Goal: Task Accomplishment & Management: Complete application form

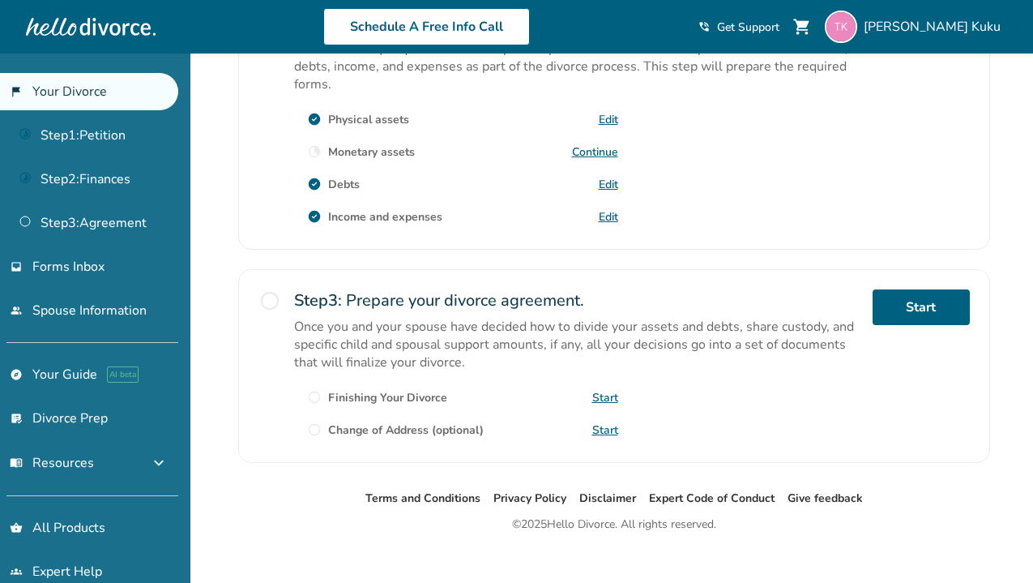
scroll to position [554, 0]
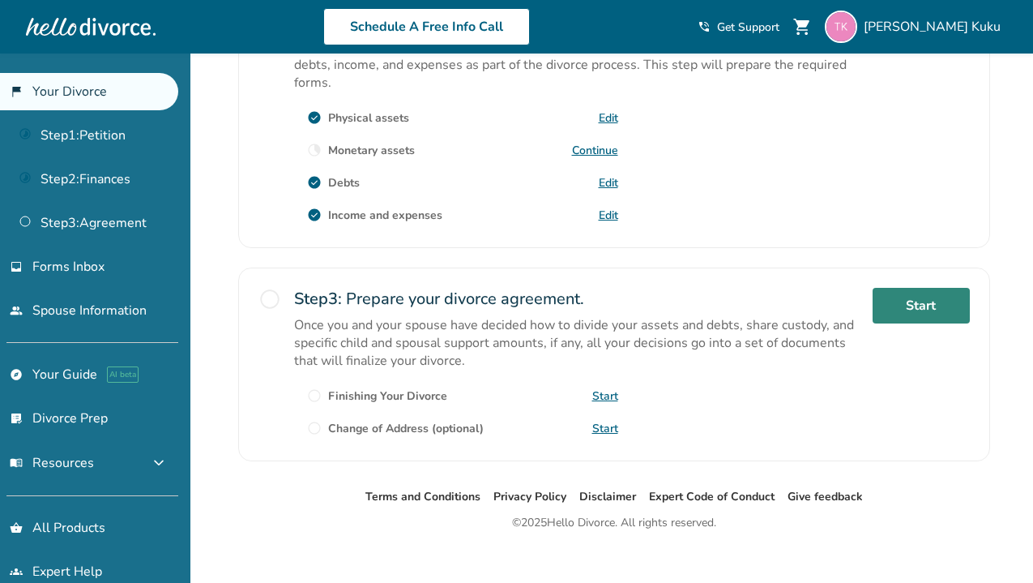
click at [874, 303] on link "Start" at bounding box center [921, 306] width 97 height 36
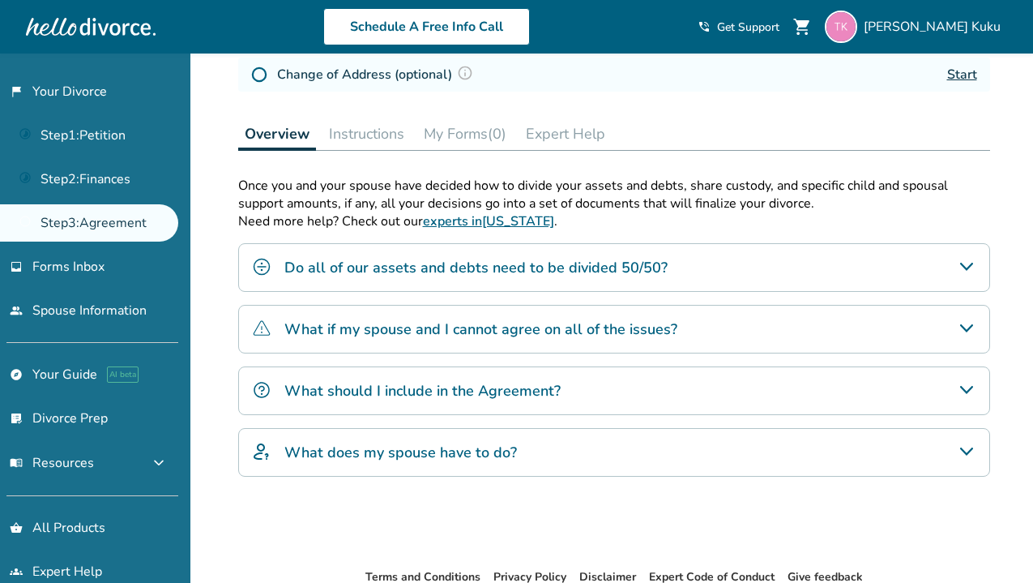
scroll to position [320, 0]
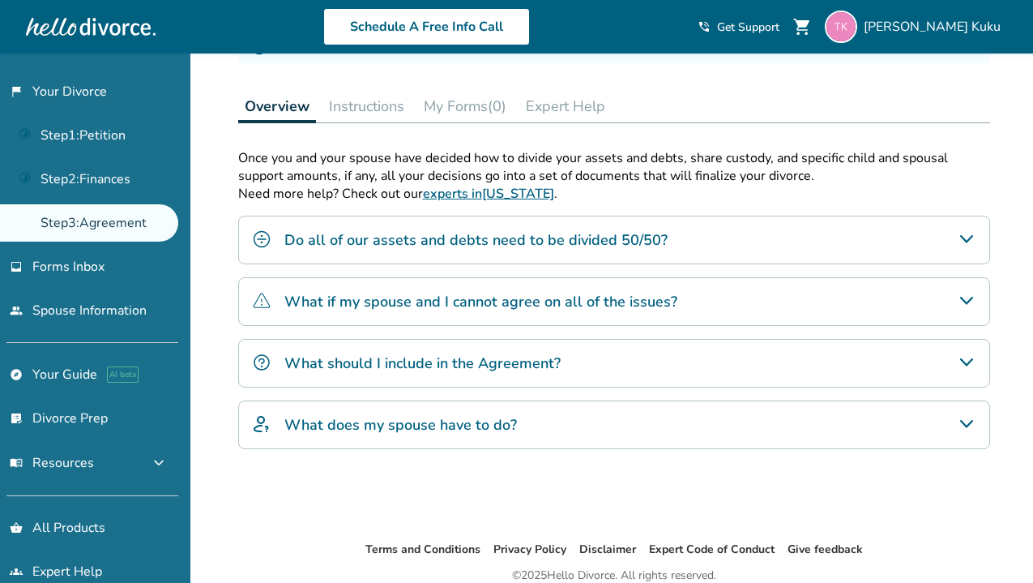
click at [959, 236] on icon "Do all of our assets and debts need to be divided 50/50?" at bounding box center [966, 238] width 19 height 19
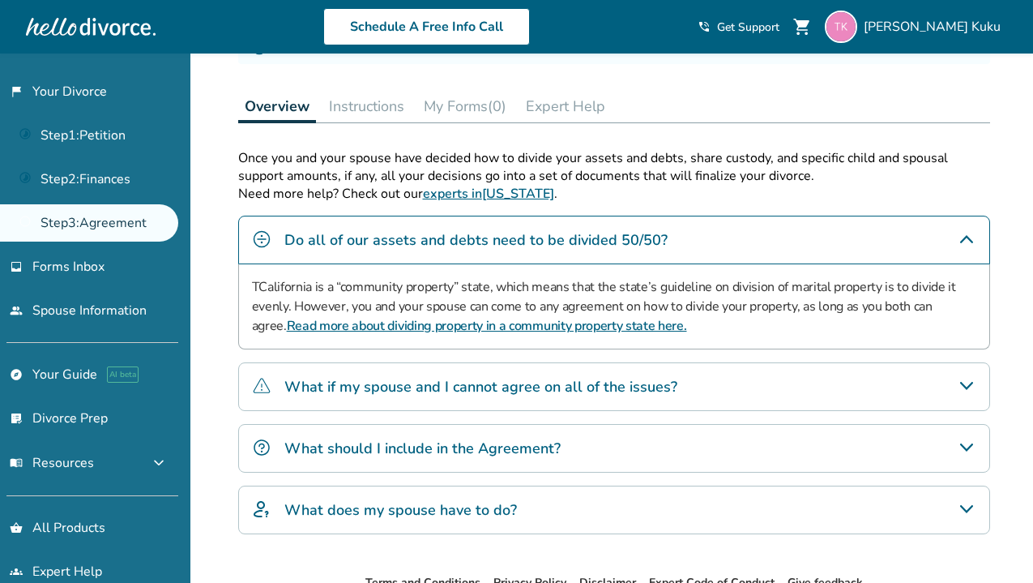
click at [975, 388] on icon "What if my spouse and I cannot agree on all of the issues?" at bounding box center [966, 385] width 19 height 19
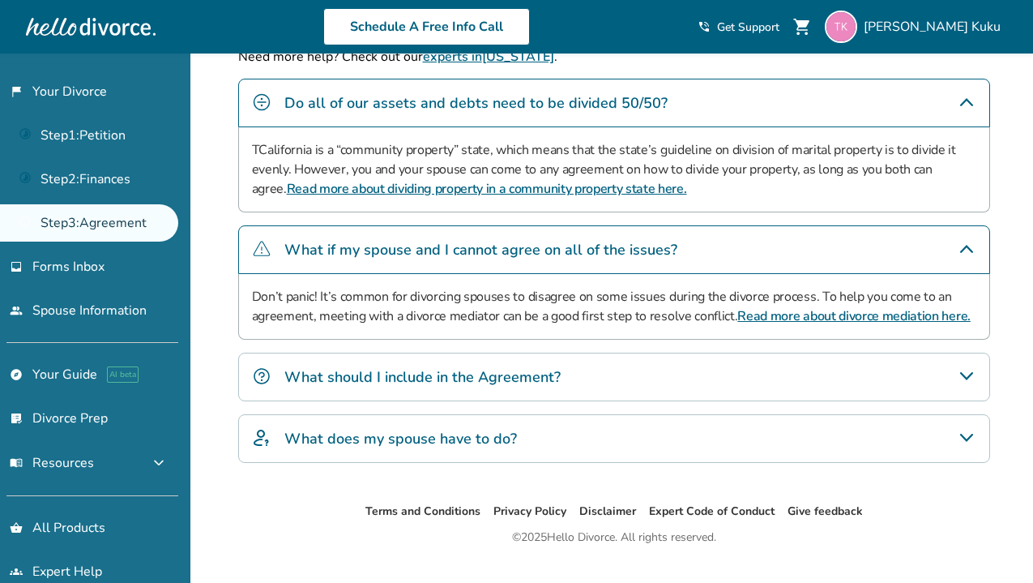
scroll to position [469, 0]
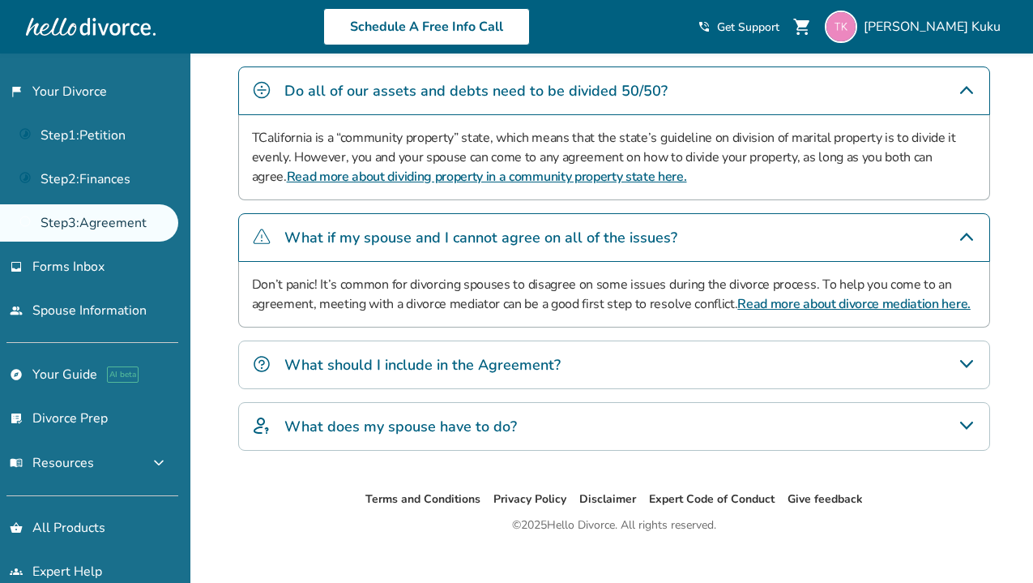
click at [972, 362] on icon "What should I include in the Agreement?" at bounding box center [966, 363] width 19 height 19
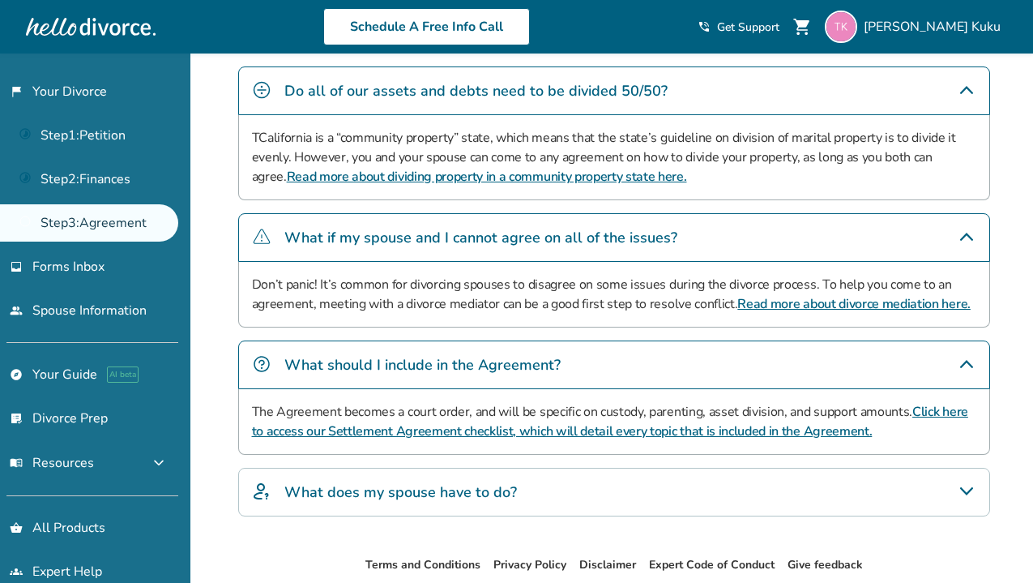
click at [968, 486] on icon "What does my spouse have to do?" at bounding box center [966, 490] width 19 height 19
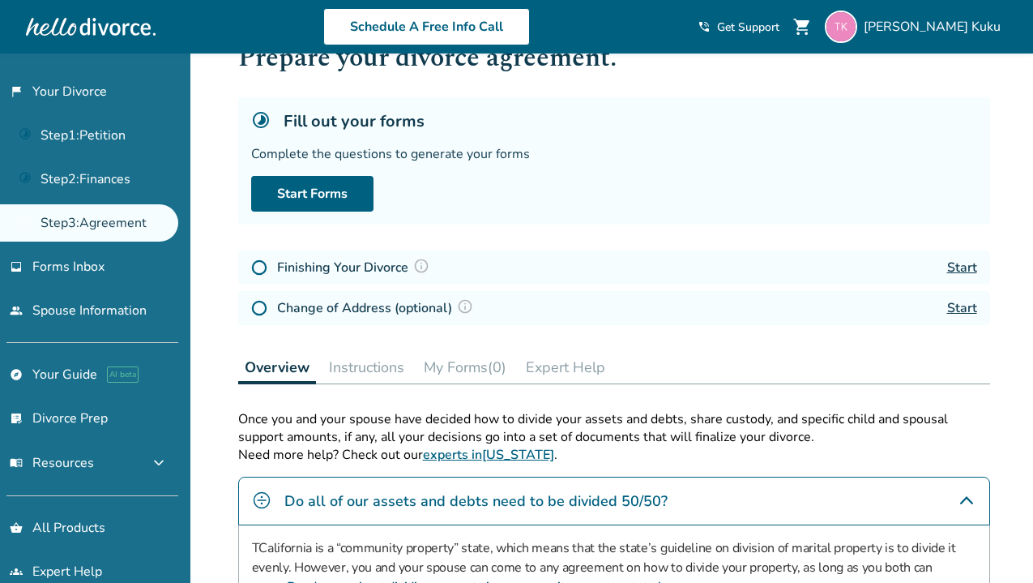
scroll to position [0, 0]
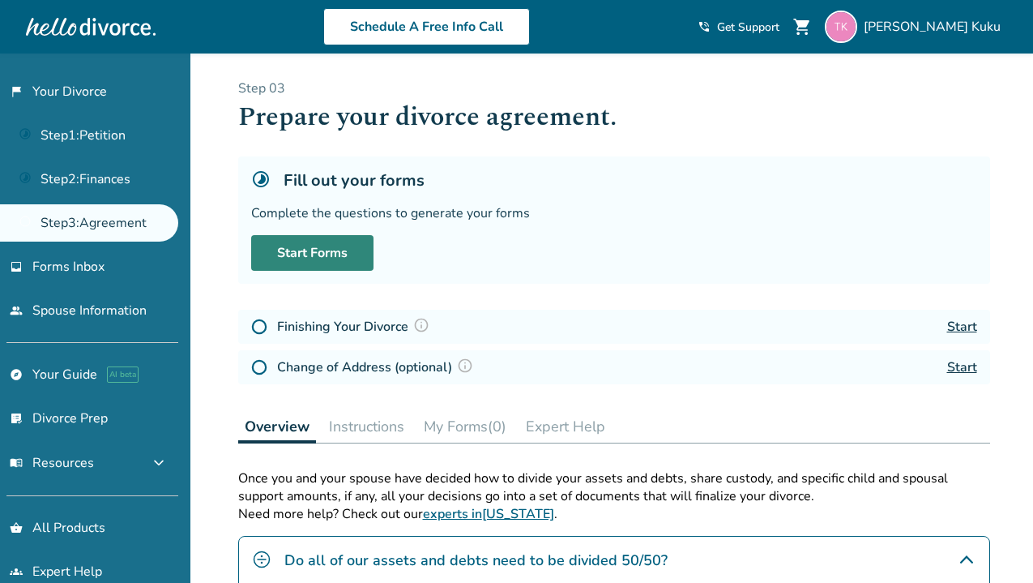
click at [333, 262] on link "Start Forms" at bounding box center [312, 253] width 122 height 36
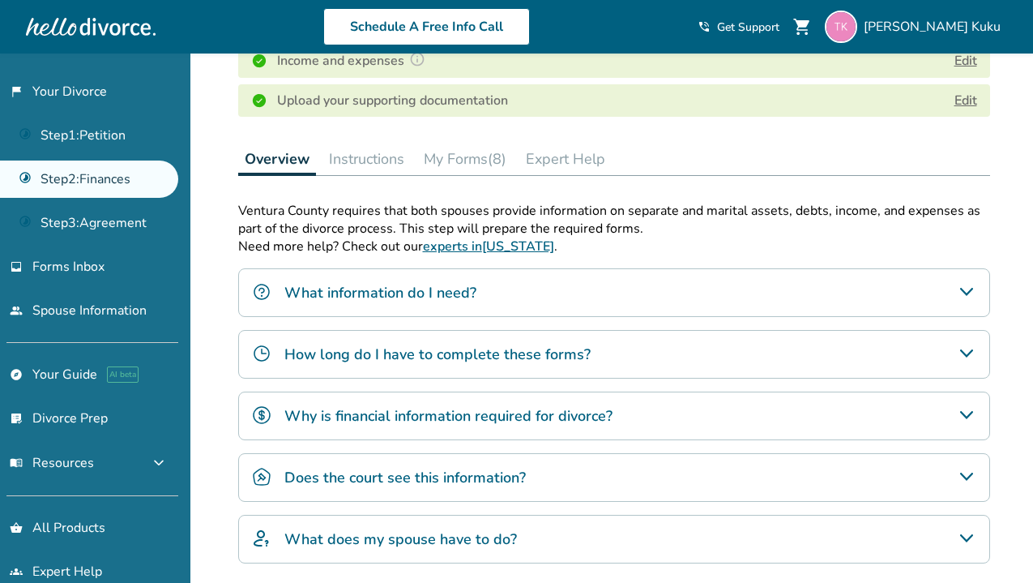
scroll to position [395, 0]
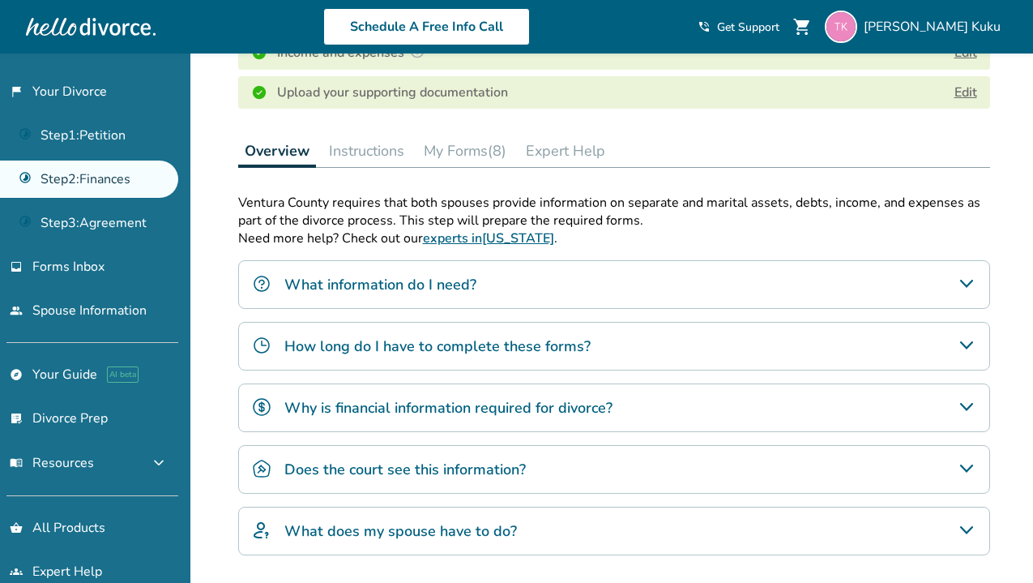
click at [451, 147] on button "My Forms (8)" at bounding box center [465, 151] width 96 height 32
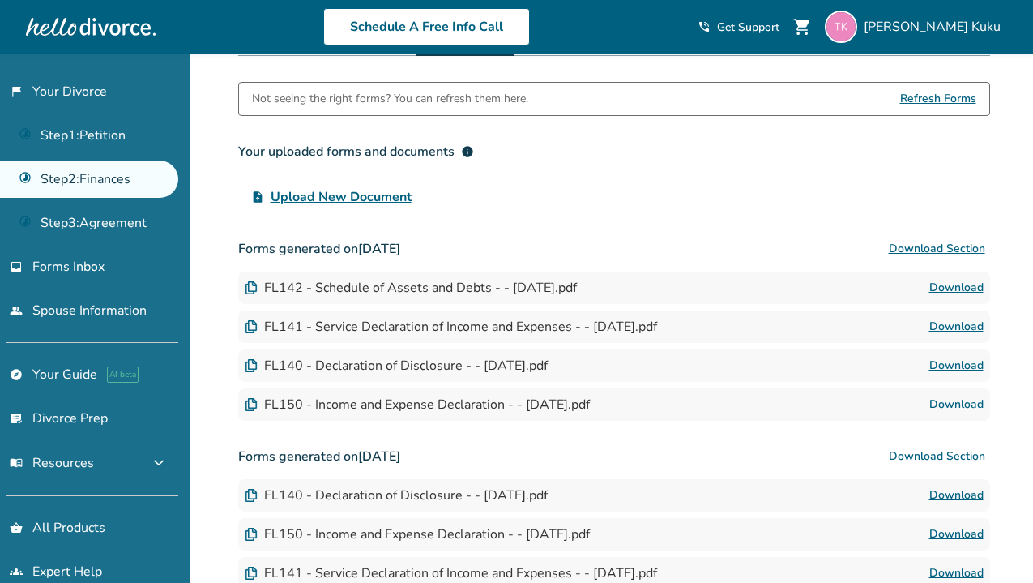
scroll to position [495, 0]
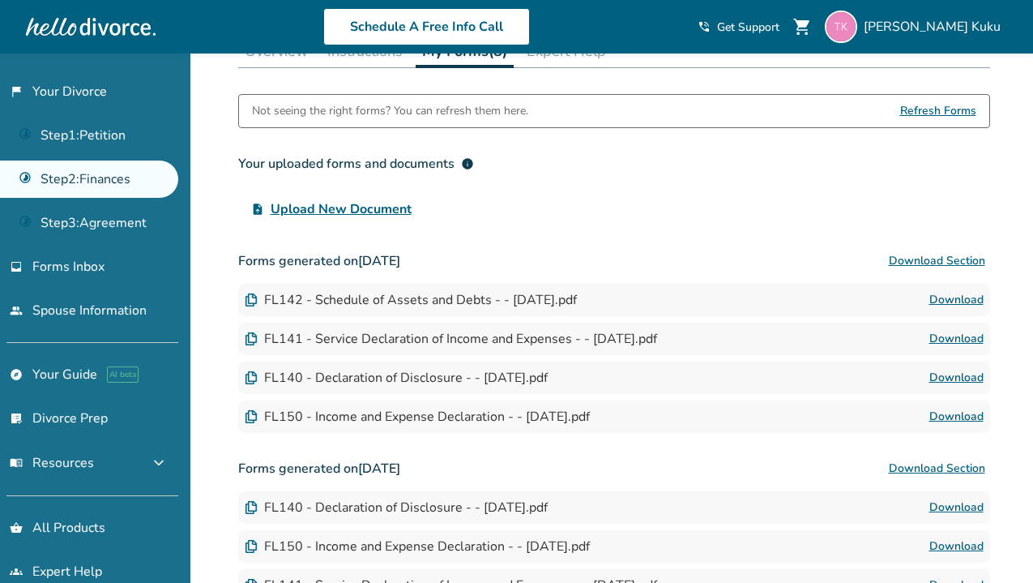
click at [917, 262] on button "Download Section" at bounding box center [937, 261] width 106 height 32
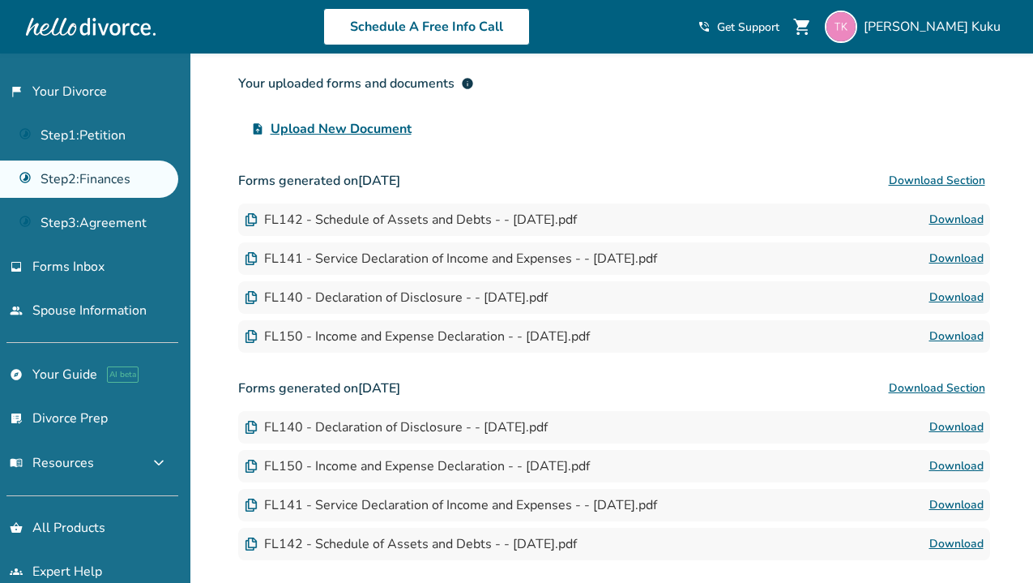
scroll to position [585, 0]
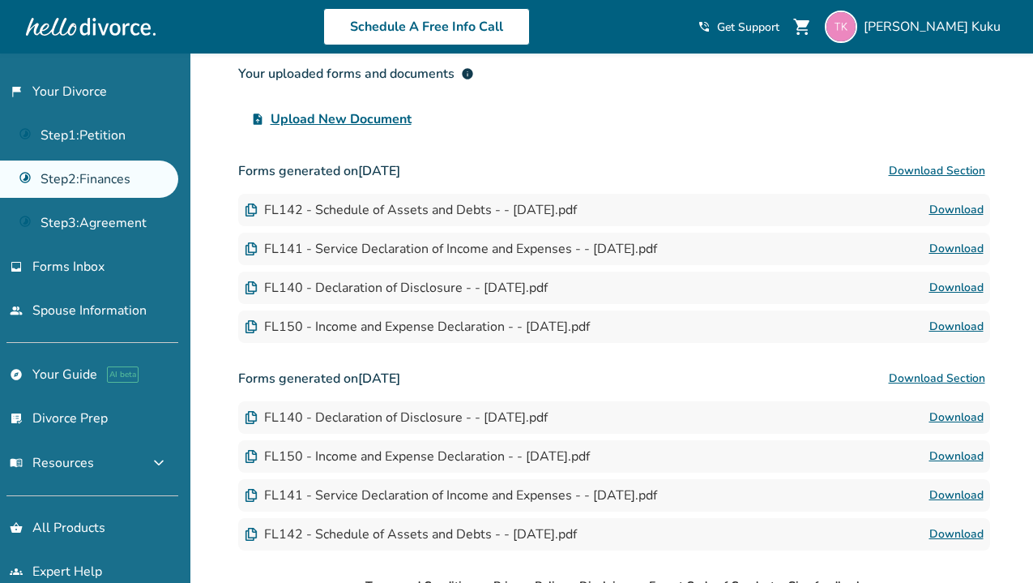
click at [908, 380] on button "Download Section" at bounding box center [937, 378] width 106 height 32
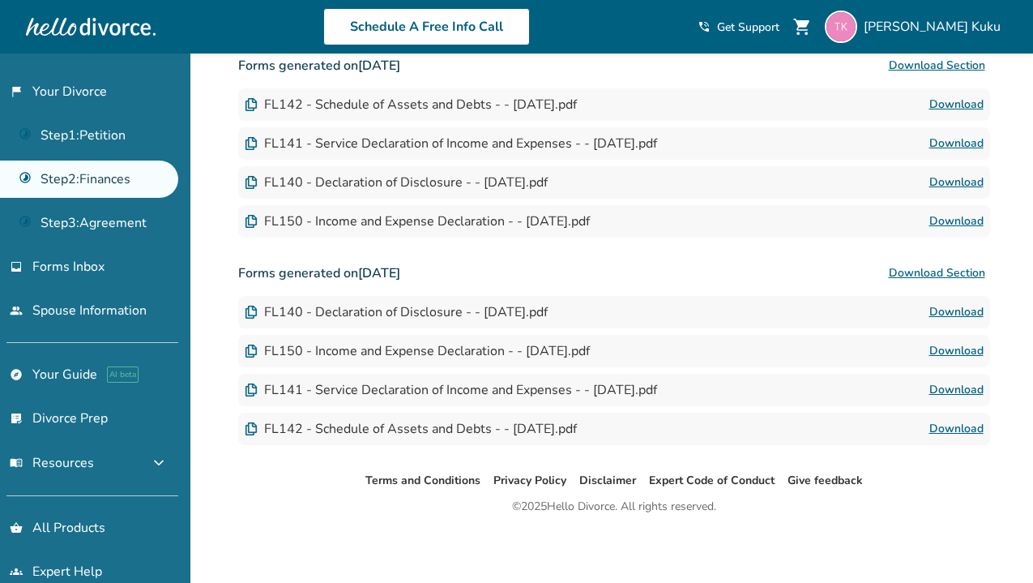
scroll to position [689, 0]
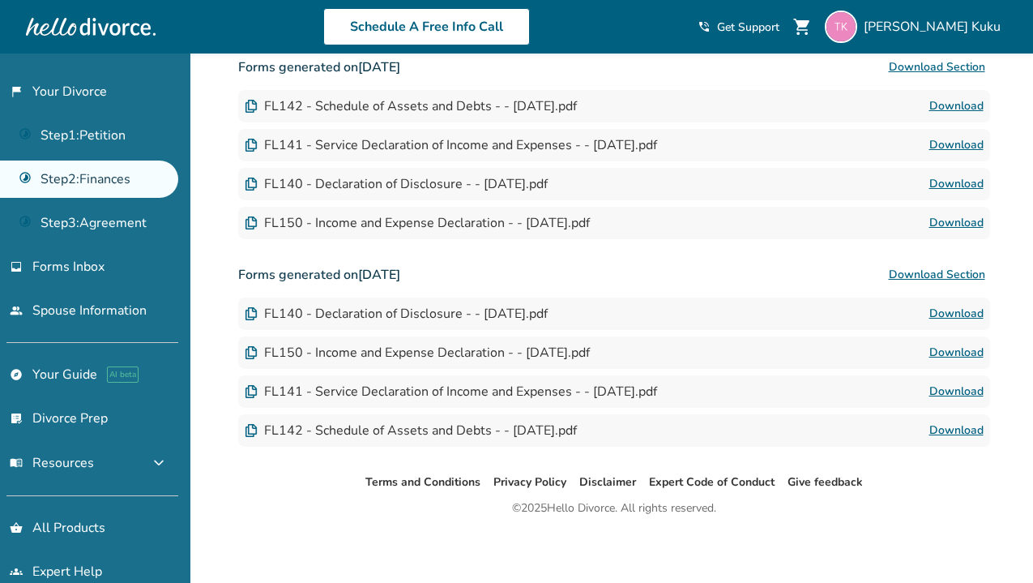
click at [918, 275] on button "Download Section" at bounding box center [937, 275] width 106 height 32
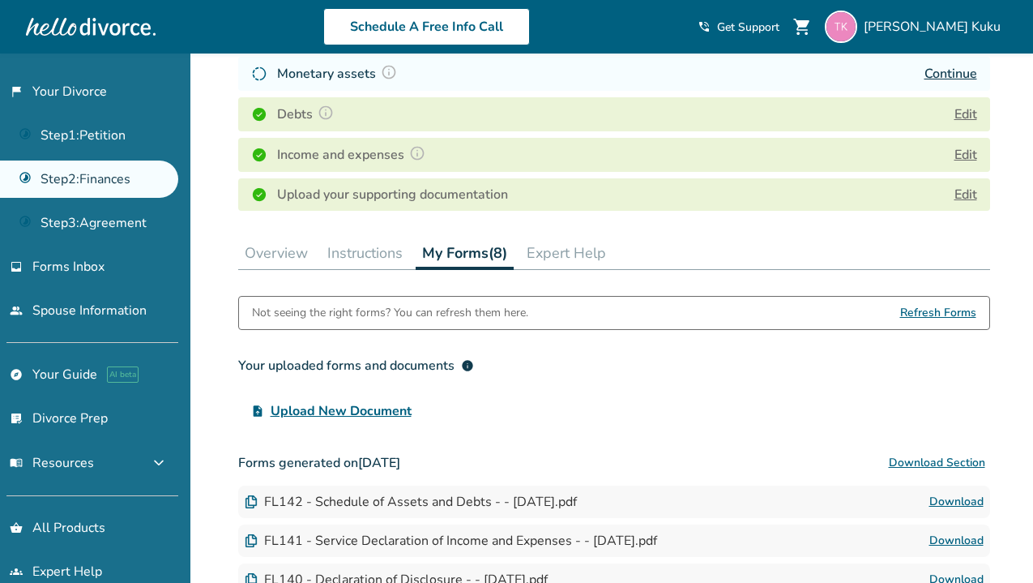
scroll to position [298, 0]
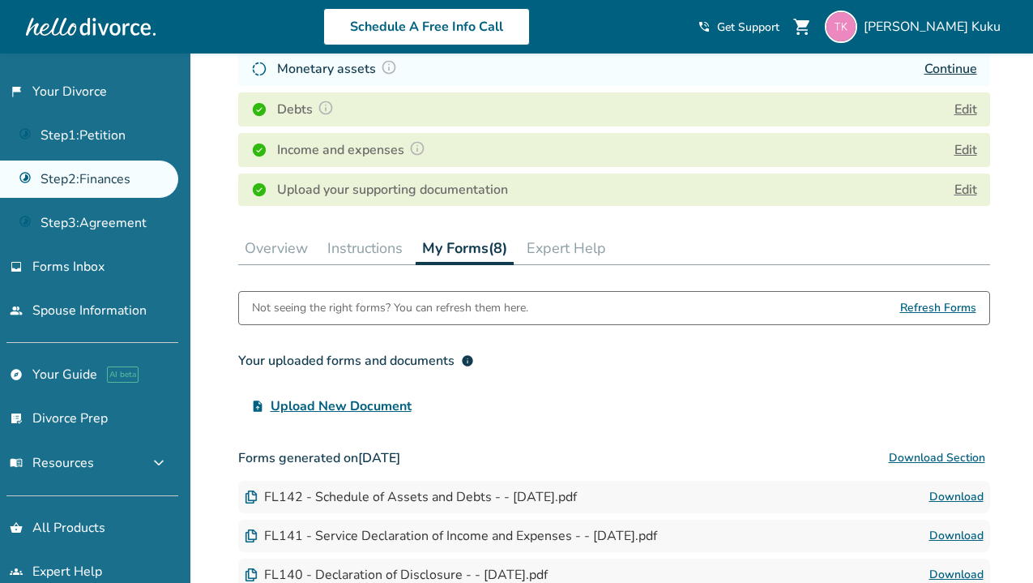
click at [389, 243] on button "Instructions" at bounding box center [365, 248] width 88 height 32
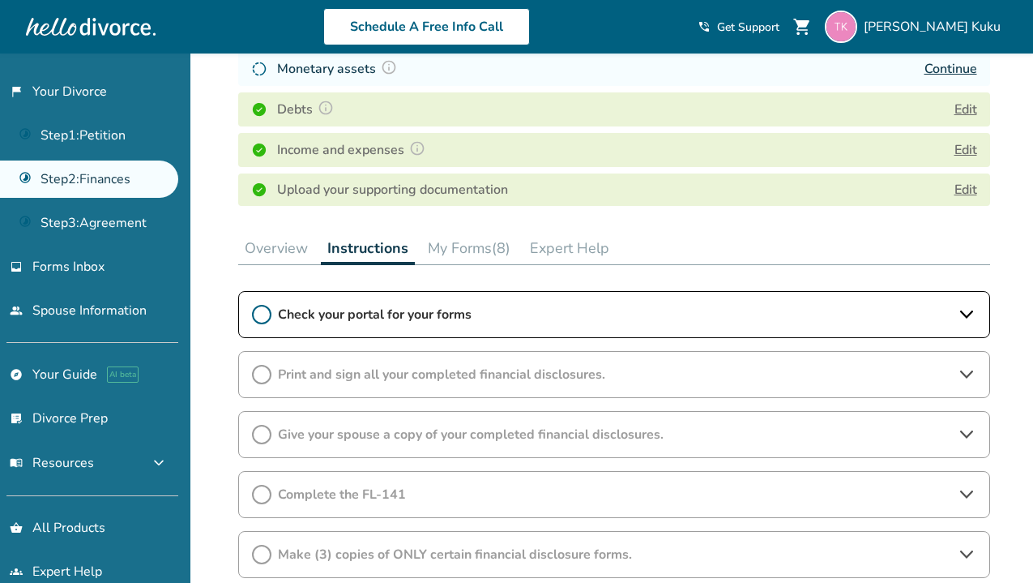
click at [973, 306] on icon at bounding box center [966, 314] width 19 height 19
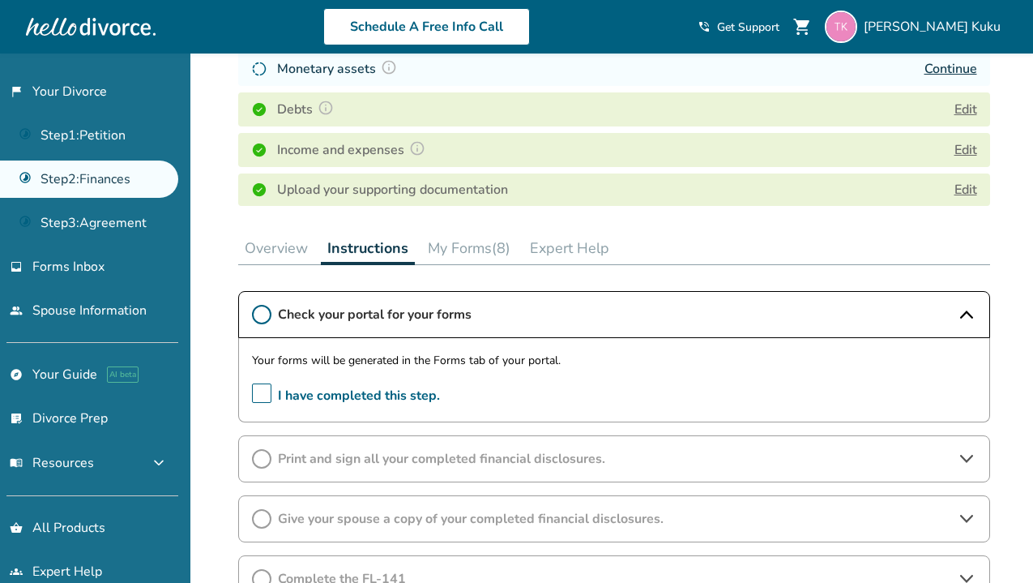
click at [260, 391] on span "I have completed this step." at bounding box center [346, 395] width 188 height 25
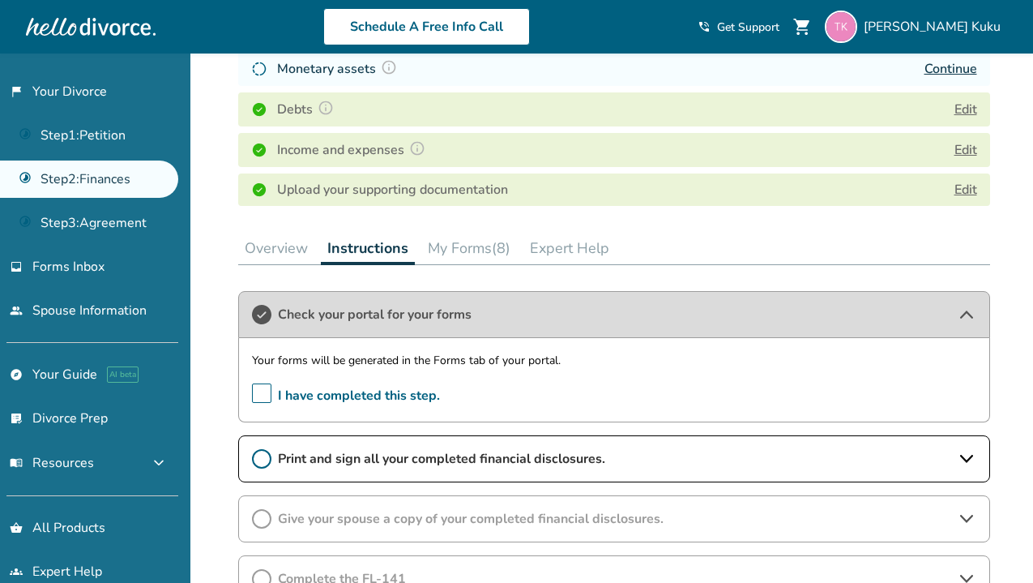
click at [334, 458] on span "Print and sign all your completed financial disclosures." at bounding box center [614, 459] width 673 height 18
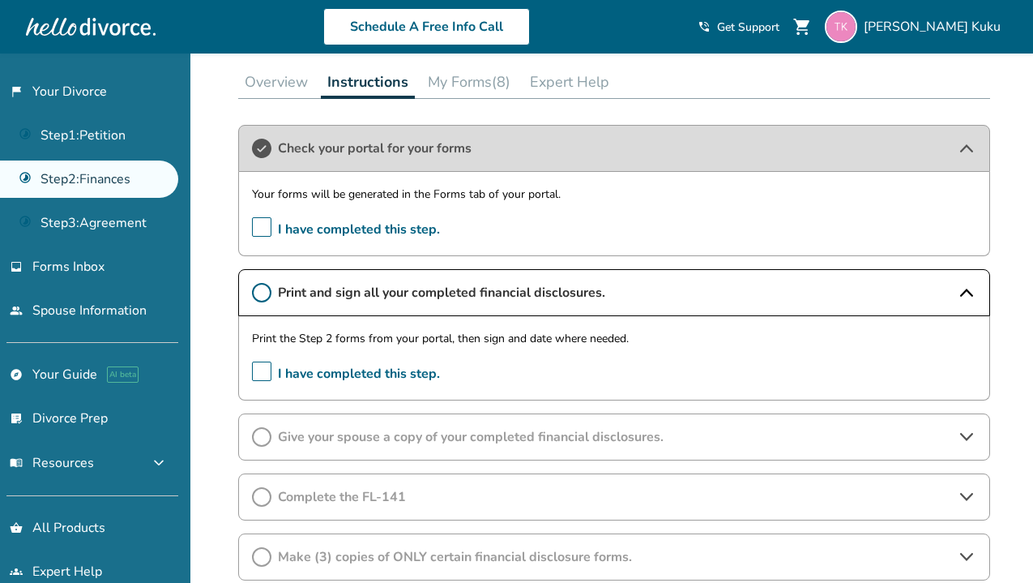
scroll to position [473, 0]
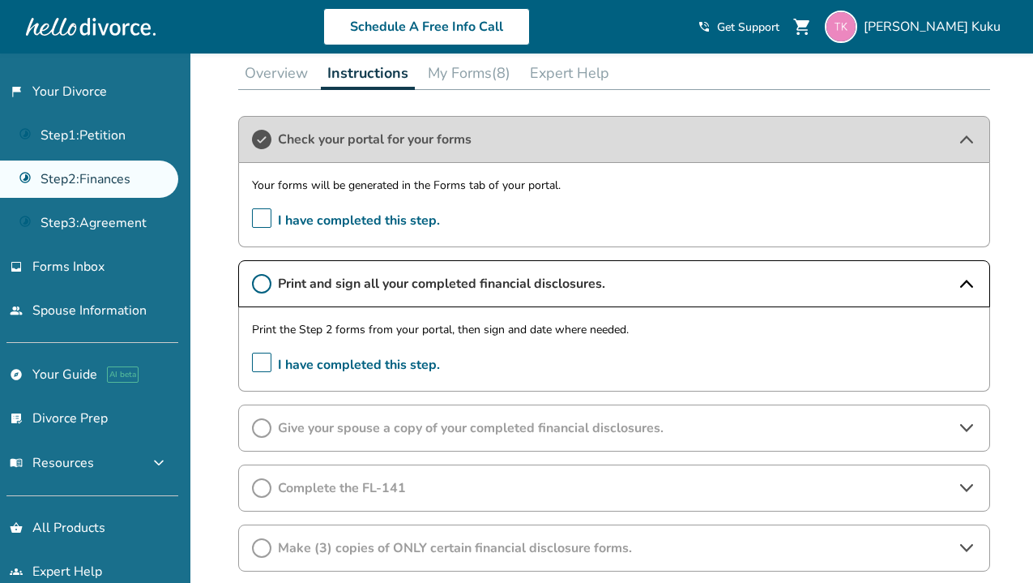
click at [333, 432] on span "Give your spouse a copy of your completed financial disclosures." at bounding box center [614, 428] width 673 height 18
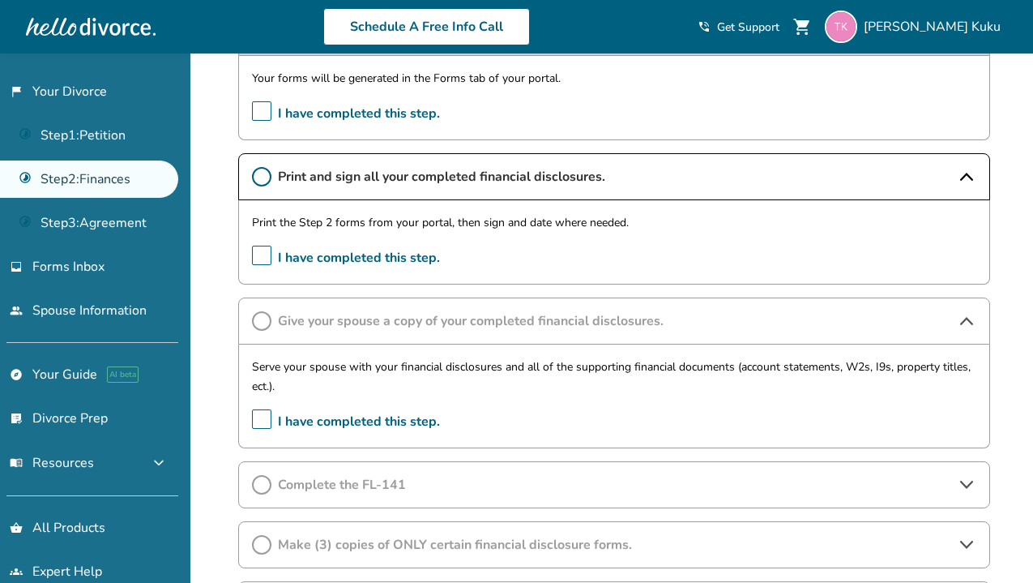
scroll to position [587, 0]
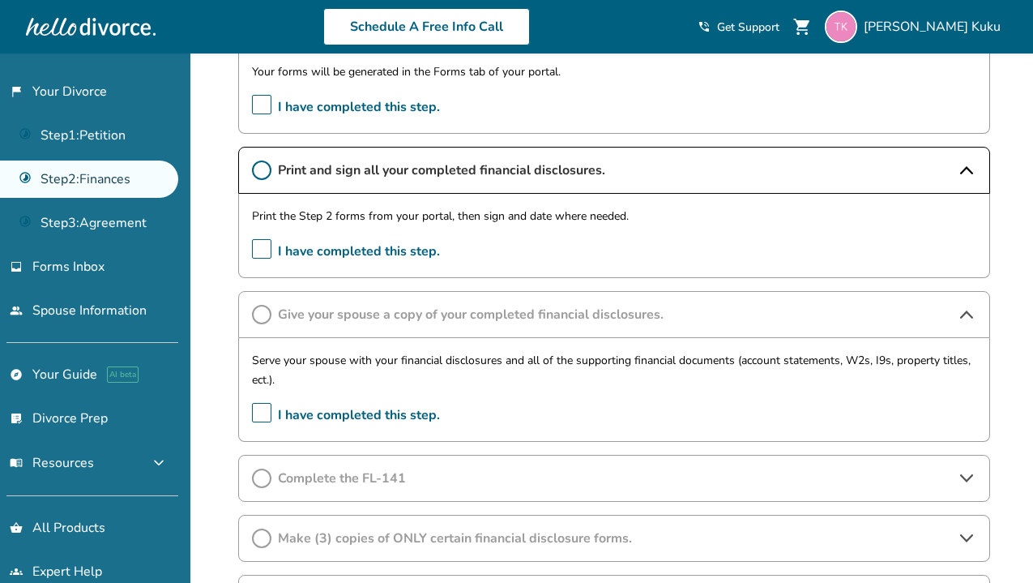
click at [360, 485] on span "Complete the FL-141" at bounding box center [614, 478] width 673 height 18
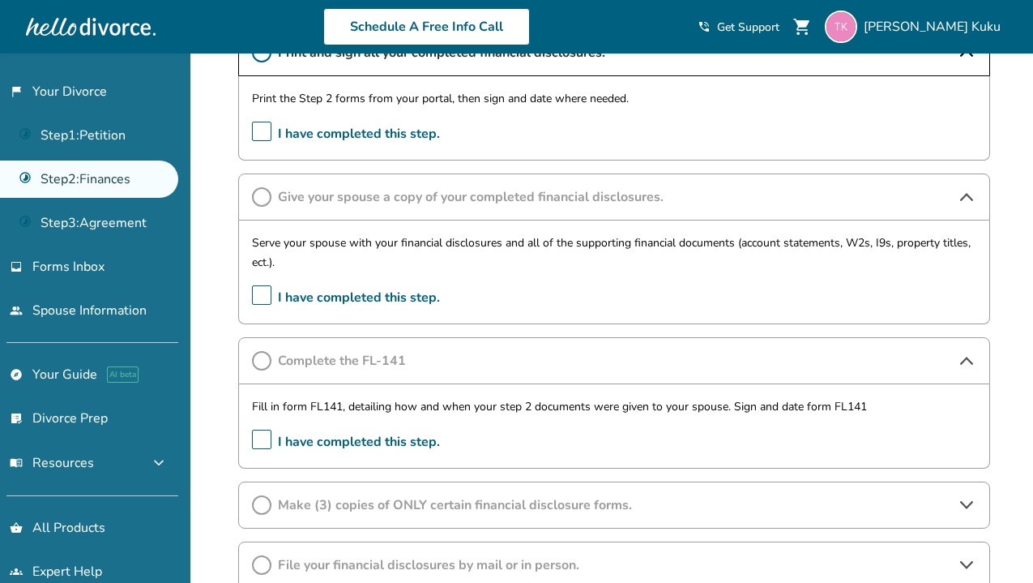
scroll to position [708, 0]
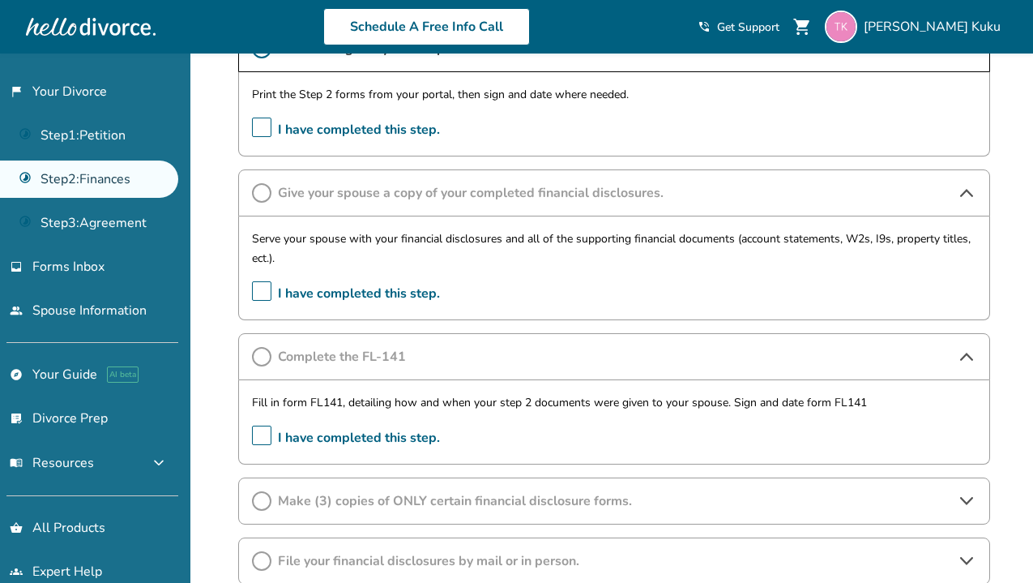
click at [593, 506] on span "Make (3) copies of ONLY certain financial disclosure forms." at bounding box center [614, 501] width 673 height 18
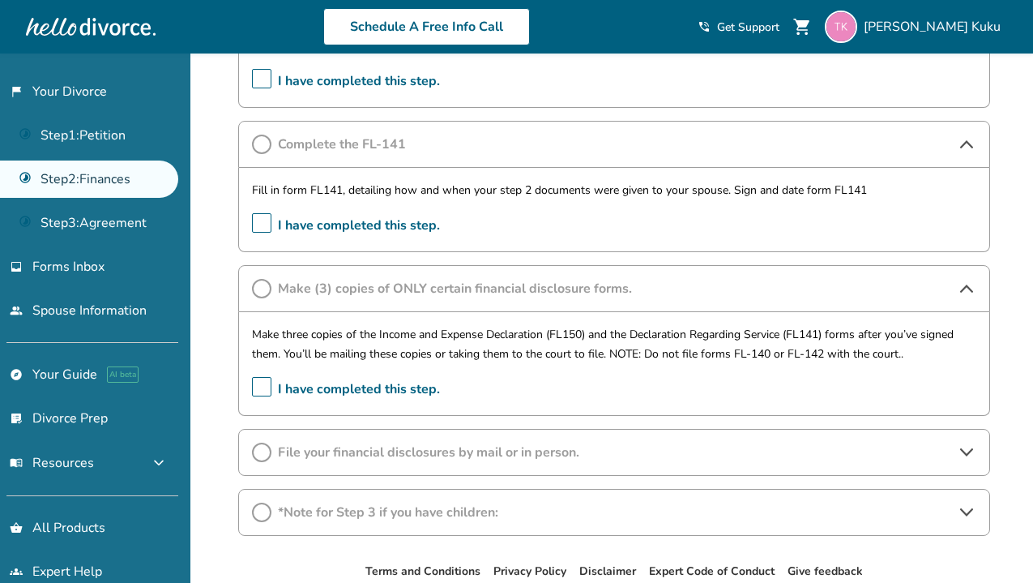
scroll to position [921, 0]
click at [411, 505] on span "*Note for Step 3 if you have children:" at bounding box center [614, 511] width 673 height 18
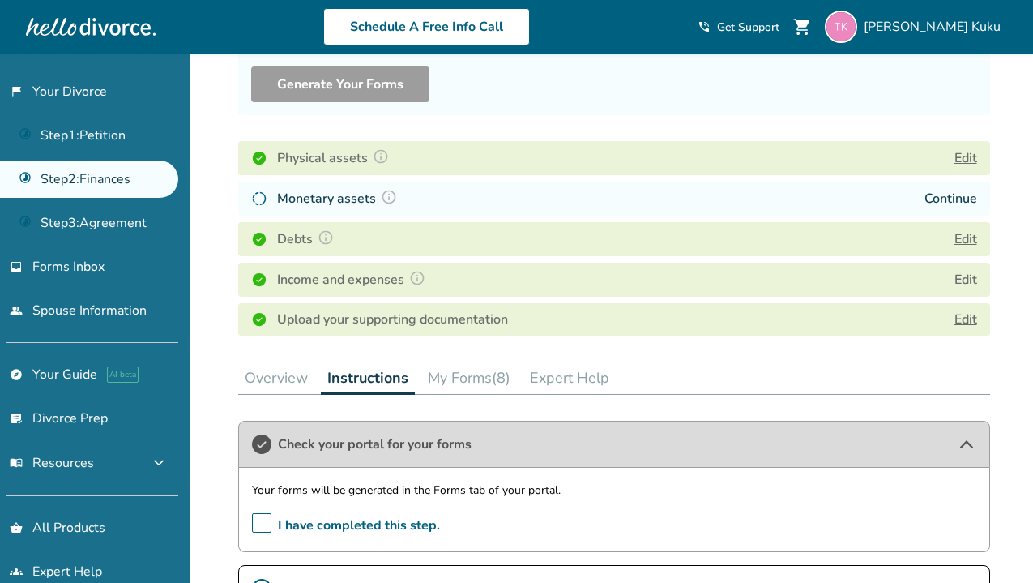
scroll to position [170, 0]
